Goal: Information Seeking & Learning: Learn about a topic

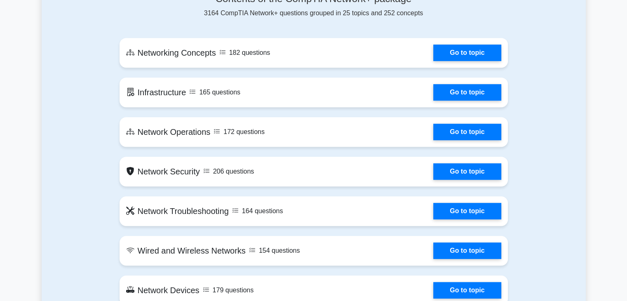
scroll to position [413, 0]
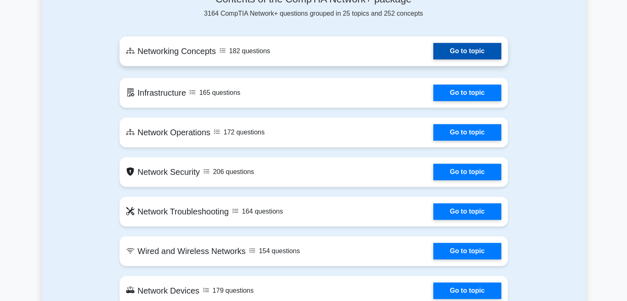
click at [433, 56] on link "Go to topic" at bounding box center [467, 51] width 68 height 16
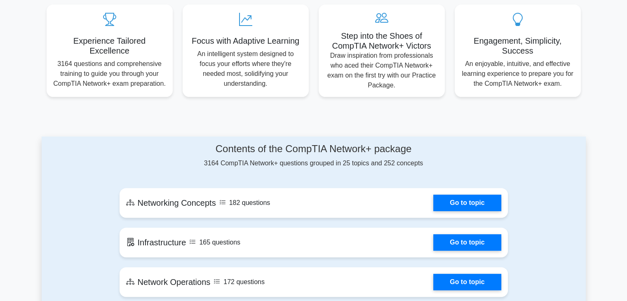
scroll to position [0, 0]
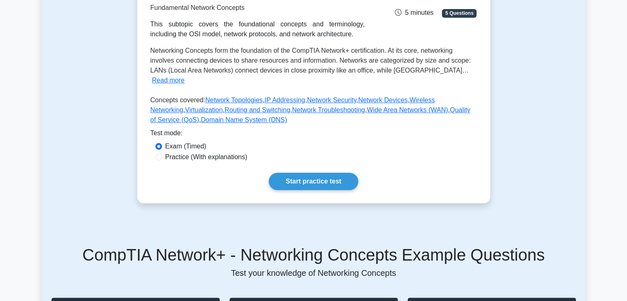
scroll to position [137, 0]
click at [304, 176] on link "Start practice test" at bounding box center [313, 181] width 89 height 17
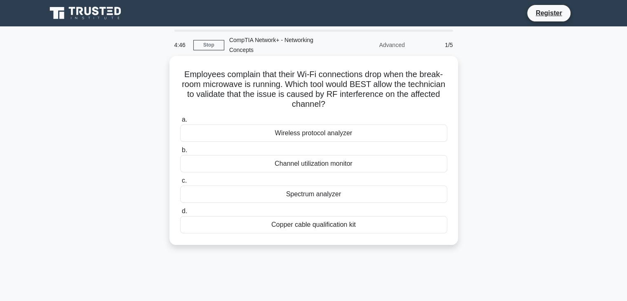
click at [277, 136] on div "Wireless protocol analyzer" at bounding box center [313, 132] width 267 height 17
click at [180, 122] on input "a. Wireless protocol analyzer" at bounding box center [180, 119] width 0 height 5
